Goal: Information Seeking & Learning: Find specific fact

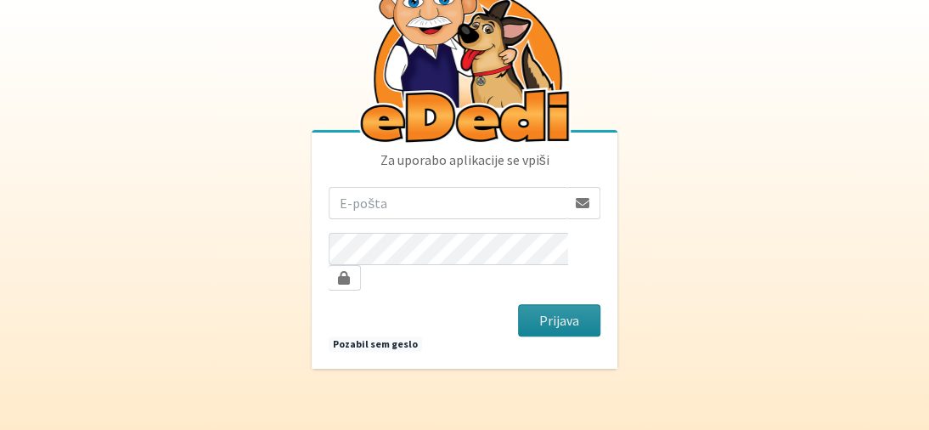
type input "vera.mikolic@erps.si"
click at [550, 308] on button "Prijava" at bounding box center [559, 320] width 82 height 32
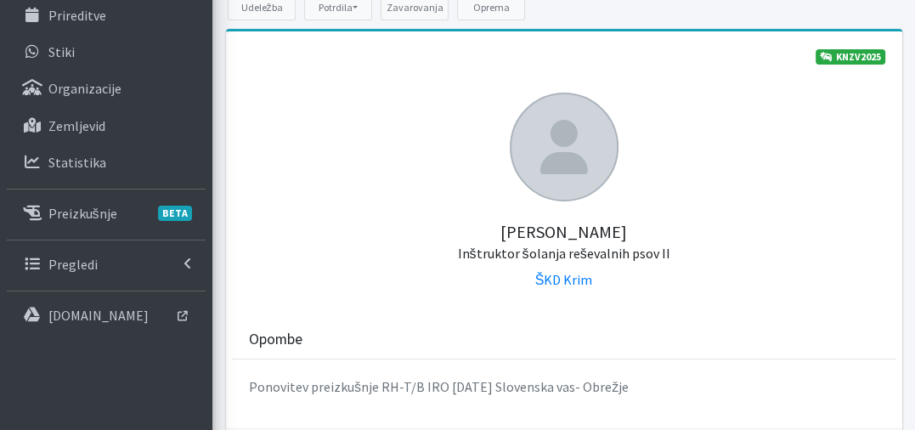
scroll to position [170, 0]
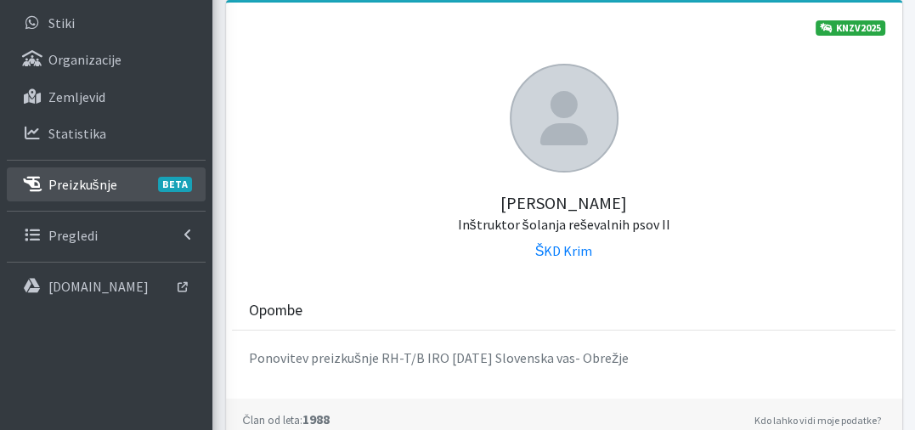
click at [88, 193] on link "Preizkušnje BETA" at bounding box center [106, 184] width 199 height 34
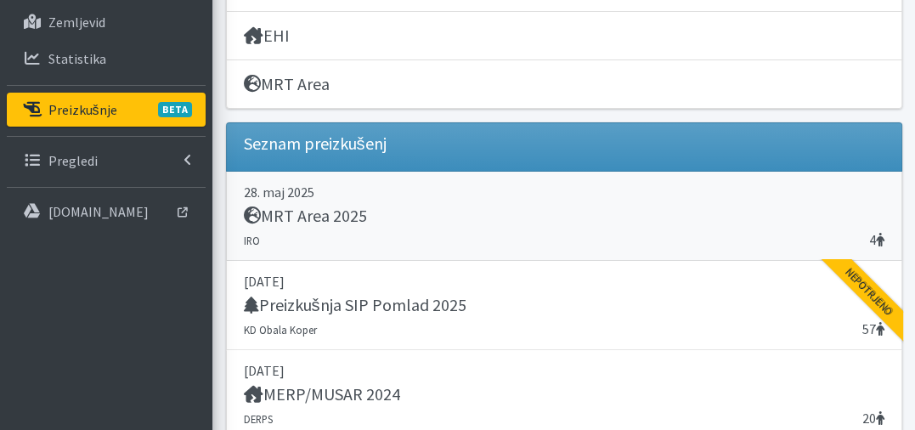
scroll to position [255, 0]
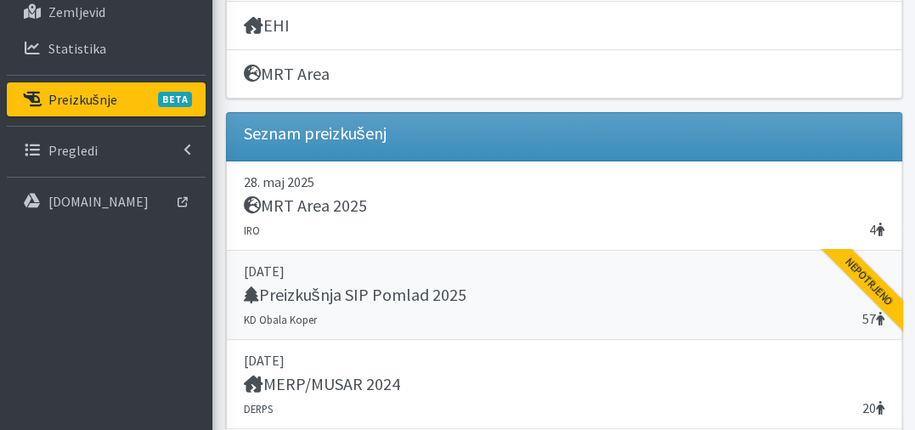
click at [353, 290] on h5 "Preizkušnja SIP Pomlad 2025" at bounding box center [355, 295] width 223 height 20
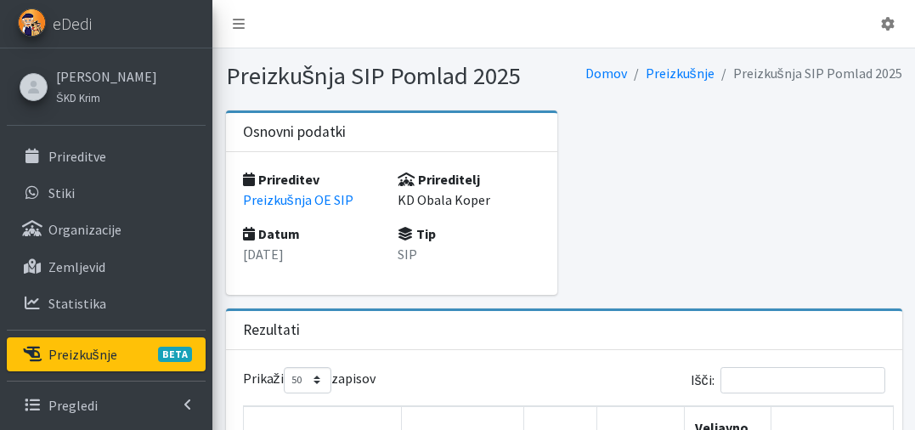
select select "50"
click at [353, 290] on div "Prireditev Preizkušnja OE SIP Datum 12. april 2025 Prireditelj KD Obala Koper T…" at bounding box center [392, 223] width 332 height 143
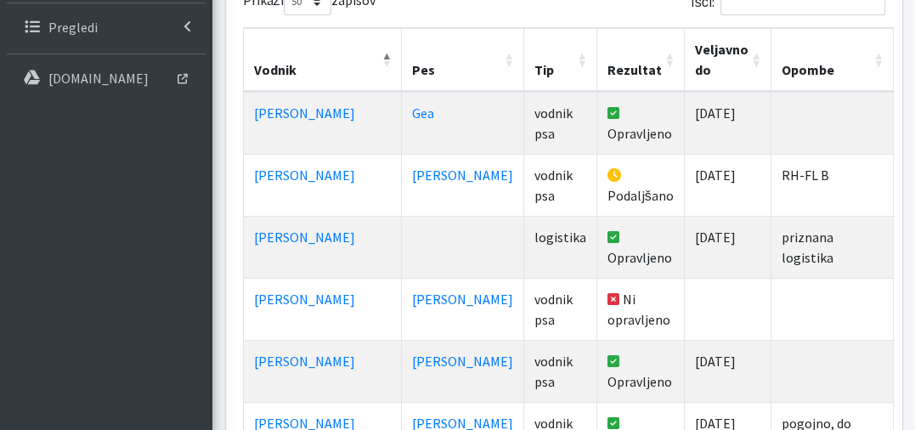
scroll to position [170, 0]
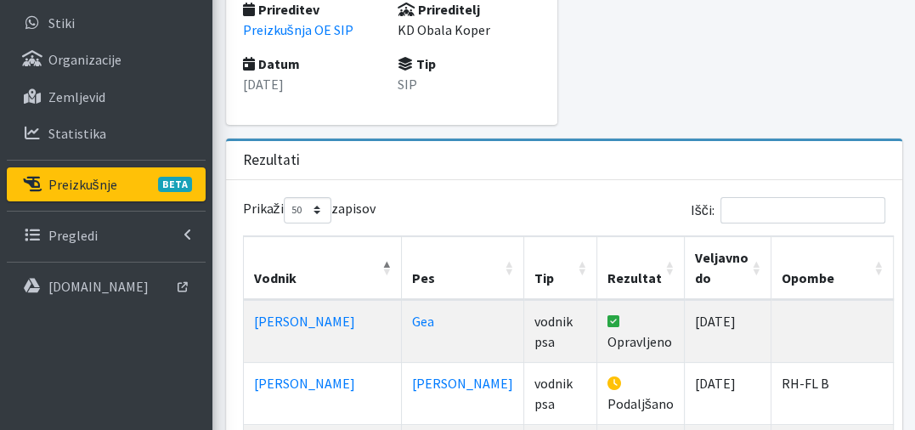
click at [101, 193] on link "Preizkušnje BETA" at bounding box center [106, 184] width 199 height 34
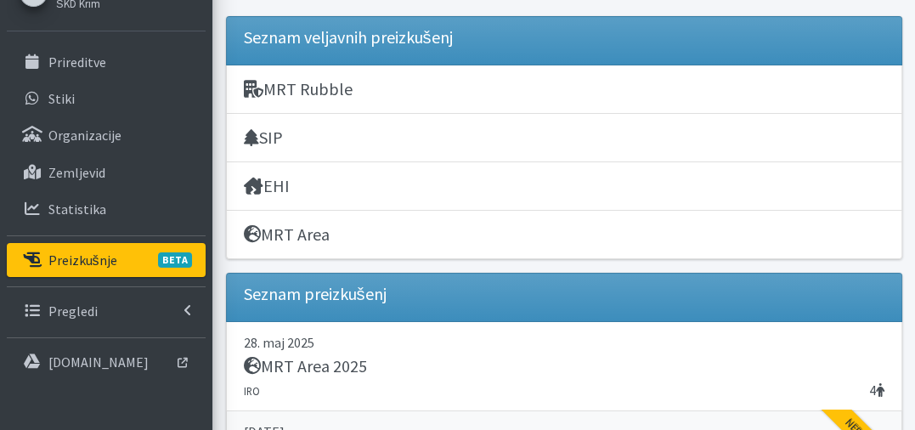
scroll to position [85, 0]
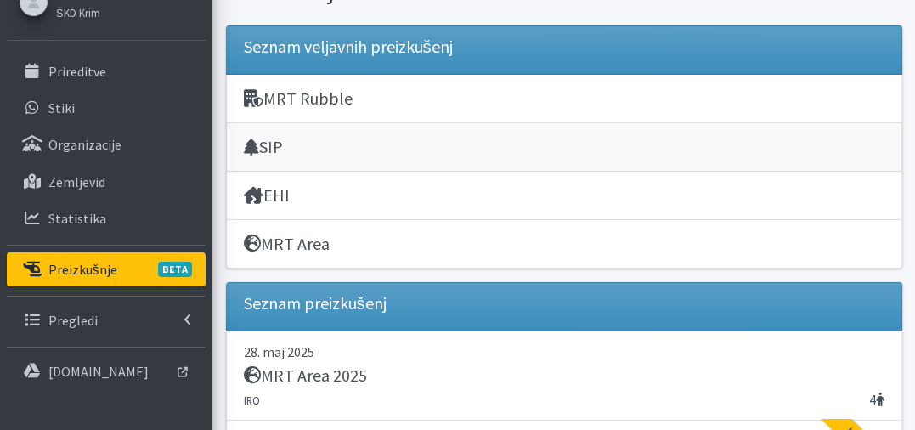
click at [268, 154] on h5 "SIP" at bounding box center [263, 147] width 39 height 20
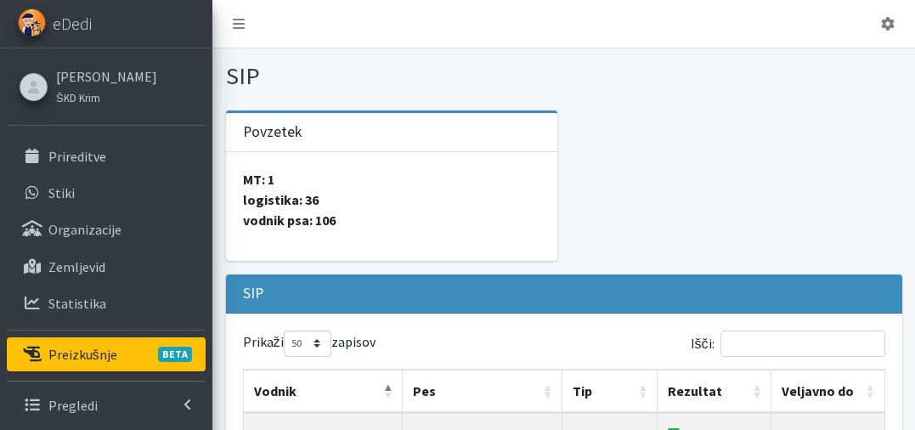
select select "50"
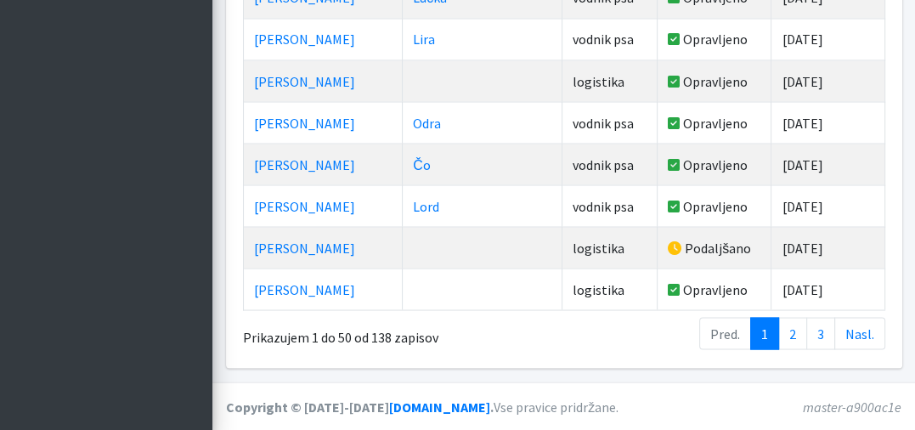
scroll to position [2213, 0]
click at [792, 333] on link "2" at bounding box center [792, 333] width 29 height 32
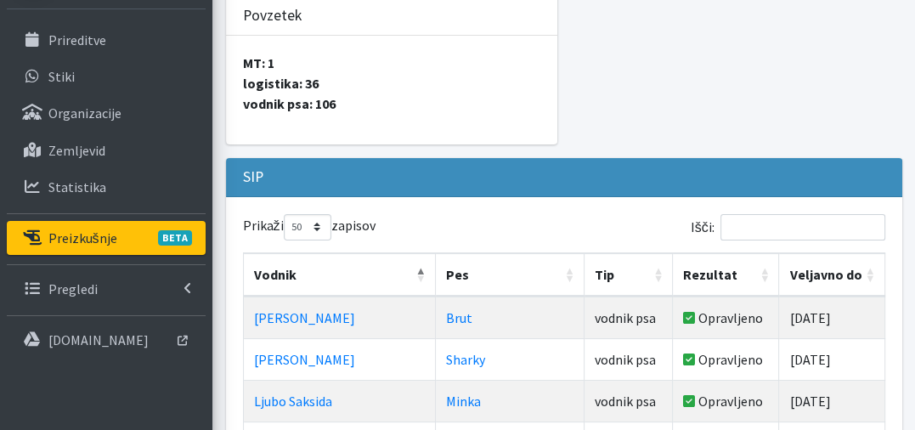
scroll to position [170, 0]
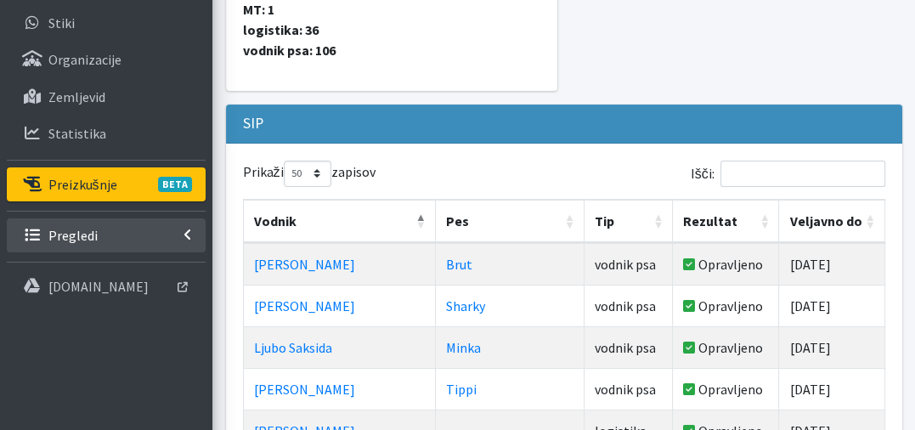
click at [78, 234] on p "Pregledi" at bounding box center [72, 235] width 49 height 17
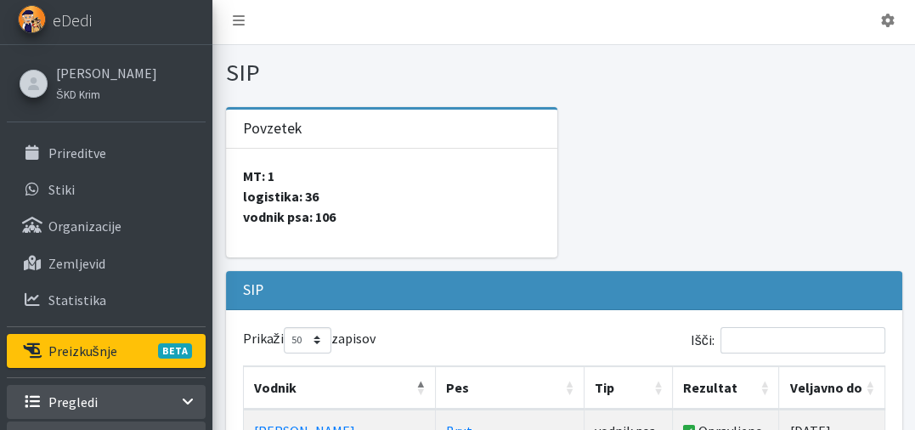
scroll to position [0, 0]
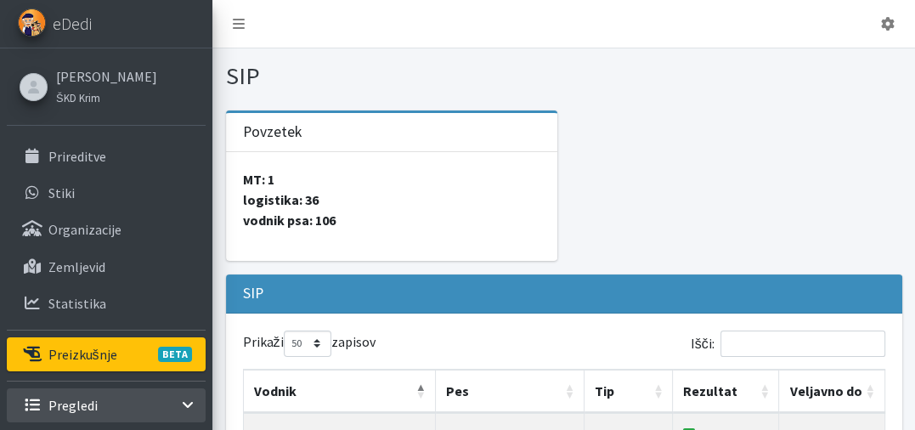
drag, startPoint x: 901, startPoint y: 69, endPoint x: 408, endPoint y: 73, distance: 493.5
click at [408, 73] on h1 "SIP" at bounding box center [392, 76] width 332 height 30
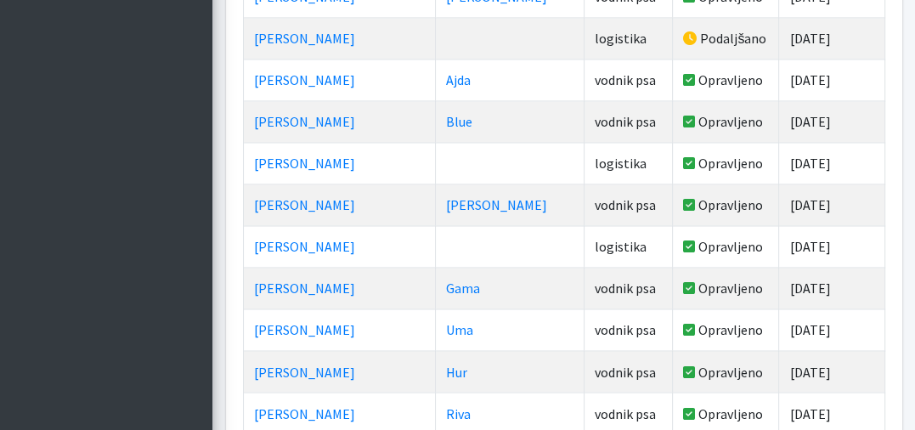
scroll to position [1954, 0]
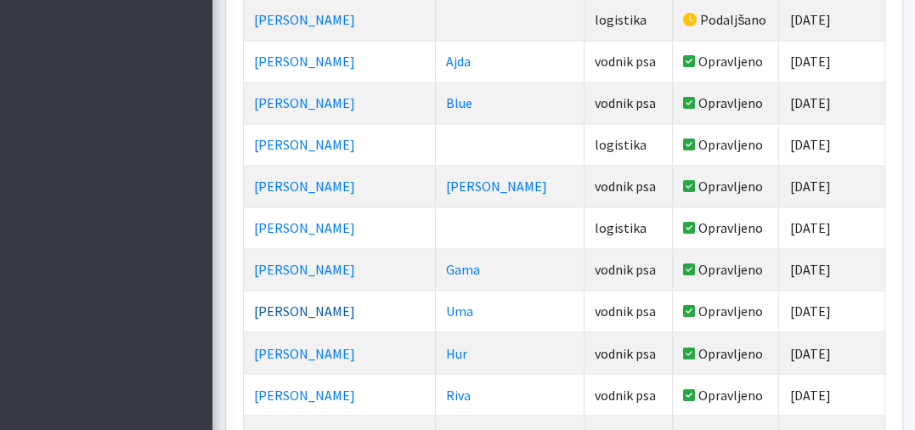
click at [319, 302] on link "[PERSON_NAME]" at bounding box center [304, 310] width 101 height 17
